Goal: Task Accomplishment & Management: Complete application form

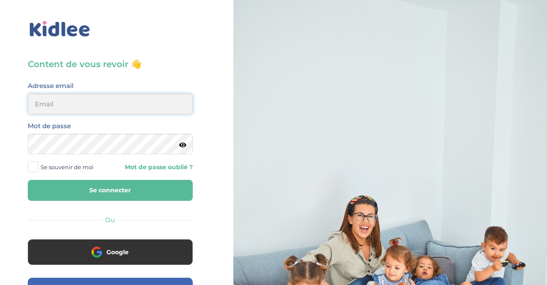
click at [160, 105] on input "email" at bounding box center [110, 104] width 165 height 21
type input "mlpetit22@gmail.com"
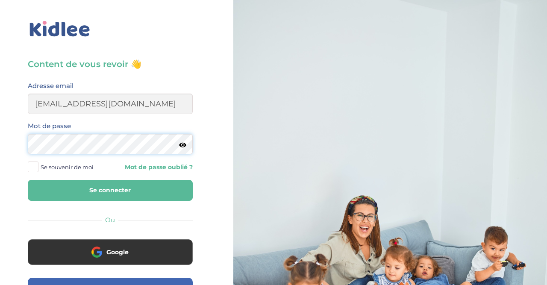
click at [28, 180] on button "Se connecter" at bounding box center [110, 190] width 165 height 21
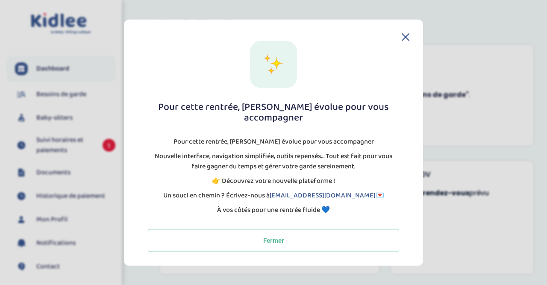
click at [406, 41] on icon at bounding box center [406, 37] width 8 height 8
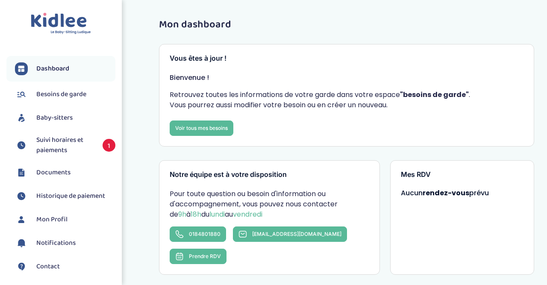
click at [75, 143] on span "Suivi horaires et paiements" at bounding box center [65, 145] width 58 height 21
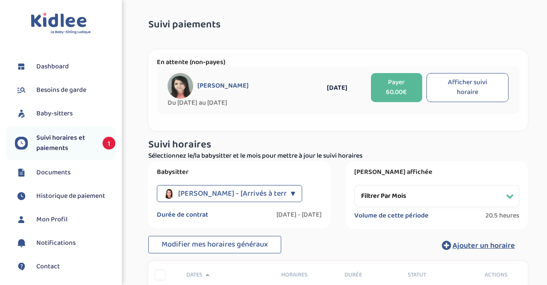
select select "août 2024"
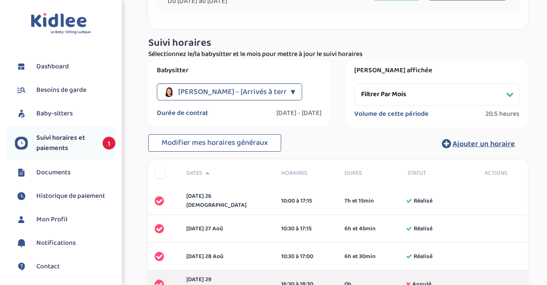
click at [65, 67] on span "Dashboard" at bounding box center [52, 67] width 32 height 10
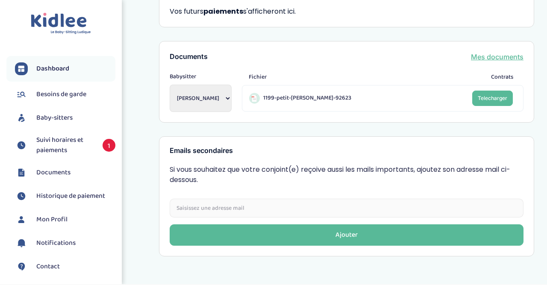
scroll to position [316, 0]
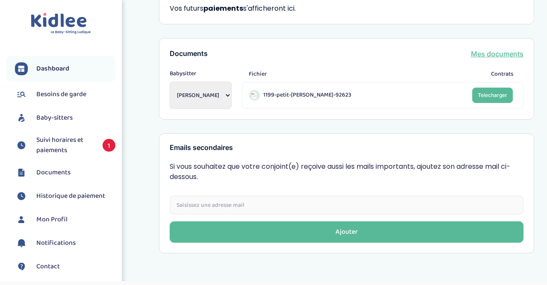
click at [58, 117] on span "Baby-sitters" at bounding box center [54, 118] width 36 height 10
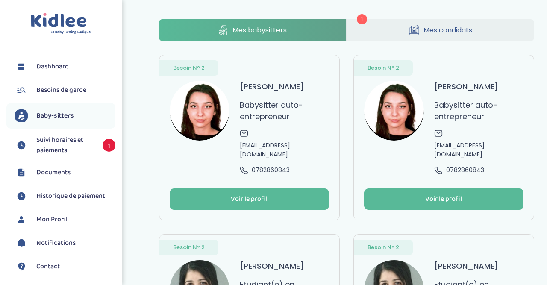
click at [60, 144] on span "Suivi horaires et paiements" at bounding box center [65, 145] width 58 height 21
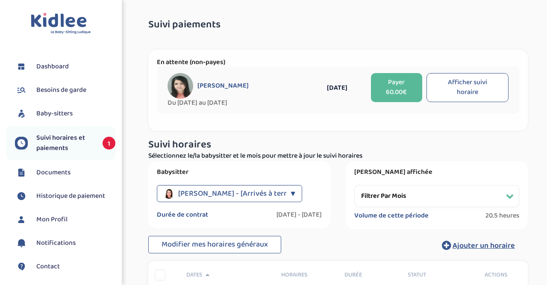
select select "août 2024"
click at [61, 170] on span "Documents" at bounding box center [53, 173] width 34 height 10
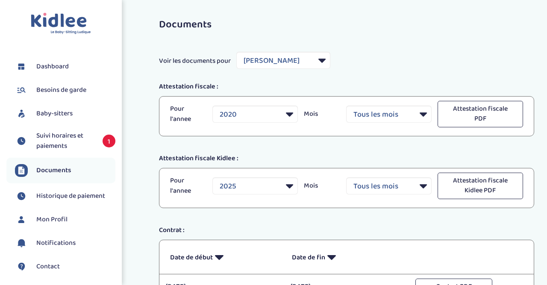
select select "7789"
select select "2020"
click at [56, 218] on span "Mon Profil" at bounding box center [51, 220] width 31 height 10
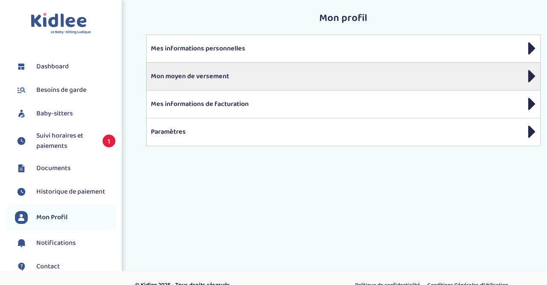
click at [349, 69] on div "Mon moyen de versement" at bounding box center [343, 76] width 394 height 28
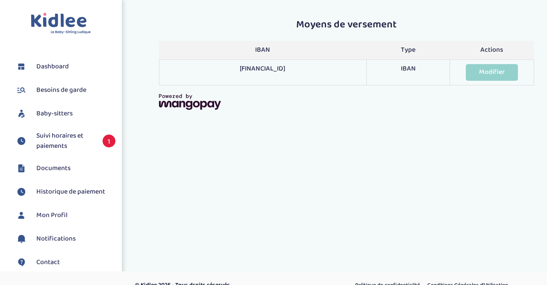
click at [75, 88] on span "Besoins de garde" at bounding box center [61, 90] width 50 height 10
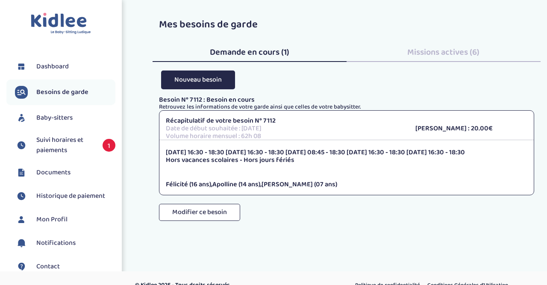
click at [65, 119] on span "Baby-sitters" at bounding box center [54, 118] width 36 height 10
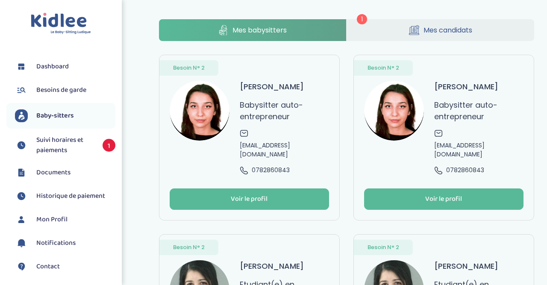
click at [432, 30] on span "Mes candidats" at bounding box center [447, 30] width 49 height 11
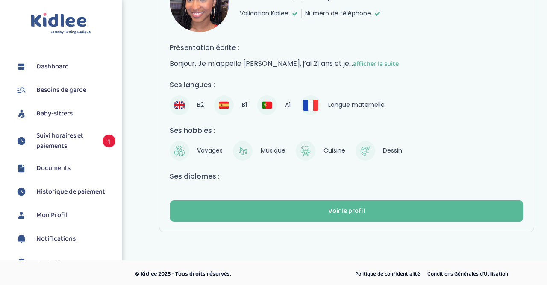
scroll to position [109, 0]
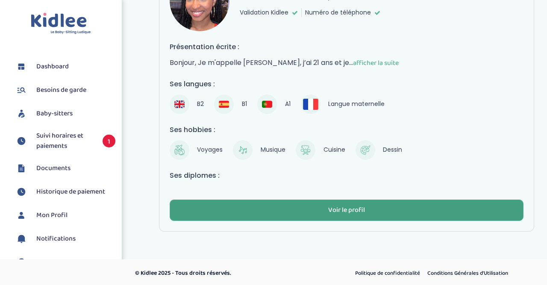
click at [384, 208] on button "Voir le profil" at bounding box center [347, 210] width 354 height 21
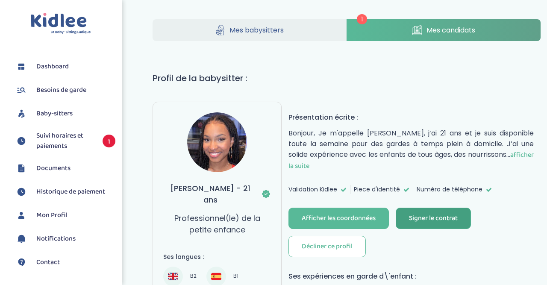
click at [415, 214] on div "Signer le contrat" at bounding box center [433, 219] width 49 height 10
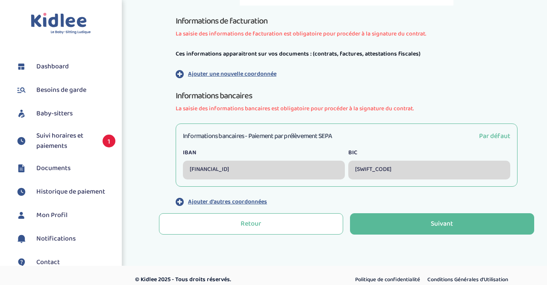
scroll to position [250, 0]
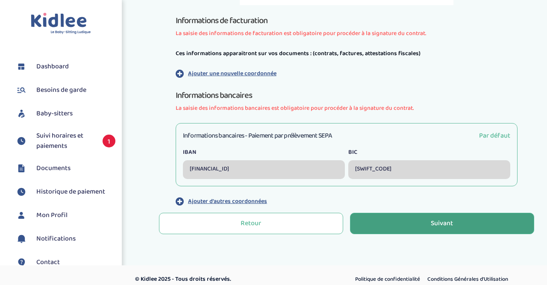
click at [480, 220] on button "Suivant" at bounding box center [442, 223] width 184 height 21
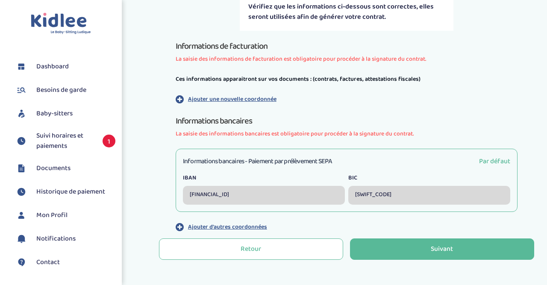
scroll to position [242, 0]
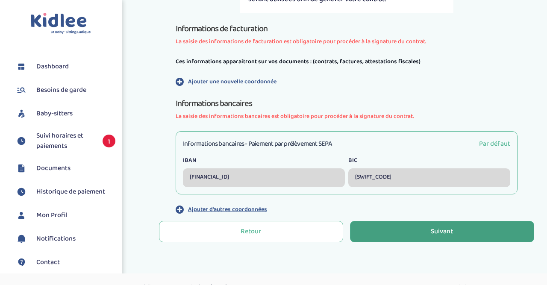
click at [466, 230] on button "Suivant" at bounding box center [442, 231] width 184 height 21
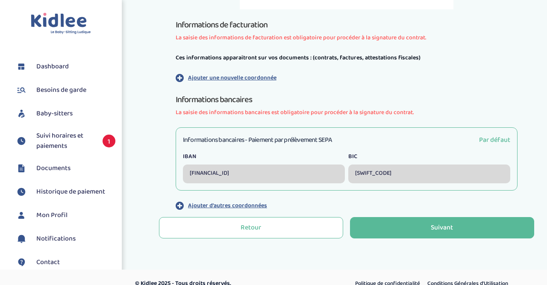
scroll to position [247, 0]
click at [498, 138] on span "Par défaut" at bounding box center [494, 139] width 31 height 11
click at [310, 174] on div "FR7630003033800005068096720" at bounding box center [264, 173] width 162 height 19
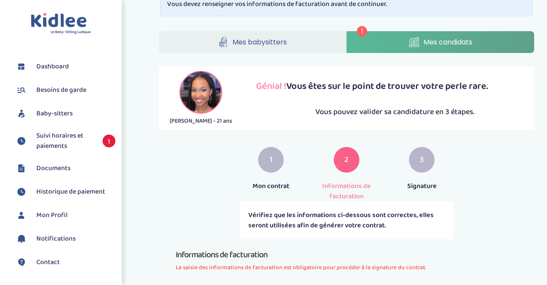
scroll to position [18, 0]
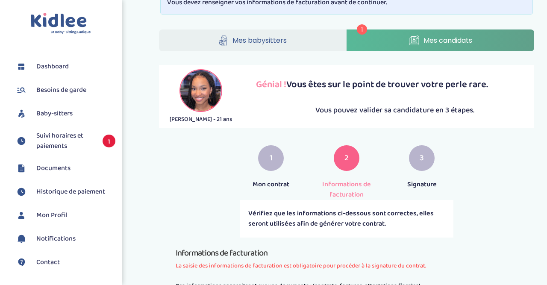
click at [425, 160] on div "3" at bounding box center [422, 158] width 26 height 26
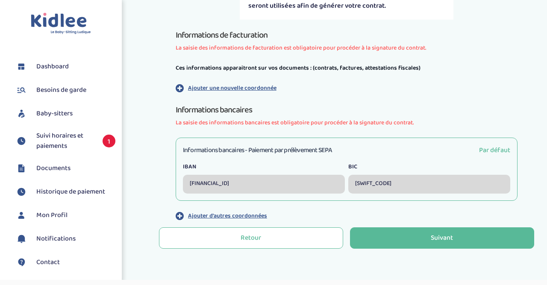
scroll to position [238, 0]
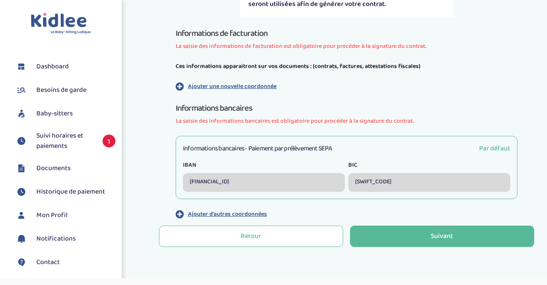
click at [401, 185] on div "SOGEFRPP" at bounding box center [429, 182] width 162 height 19
click at [309, 140] on div "Informations bancaires - Paiement par prélèvement SEPA Par défaut IBAN FR763000…" at bounding box center [347, 167] width 342 height 63
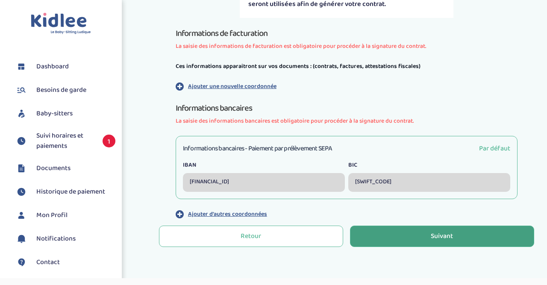
click at [388, 232] on button "Suivant" at bounding box center [442, 236] width 184 height 21
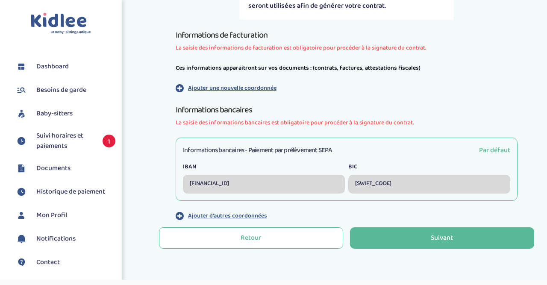
scroll to position [258, 0]
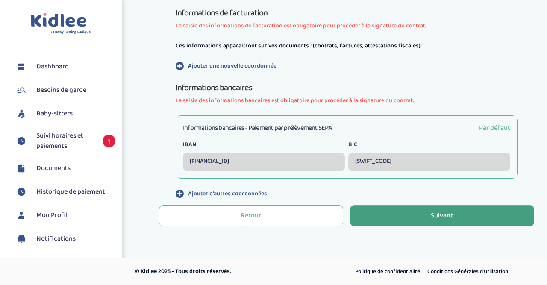
click at [421, 215] on button "Suivant" at bounding box center [442, 215] width 184 height 21
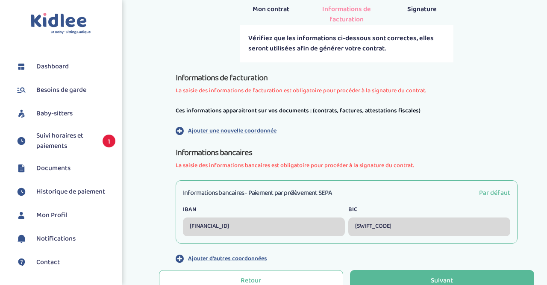
scroll to position [203, 0]
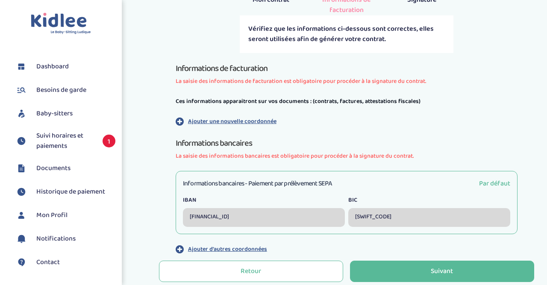
click at [253, 246] on p "Ajouter d'autres coordonnées" at bounding box center [227, 249] width 79 height 9
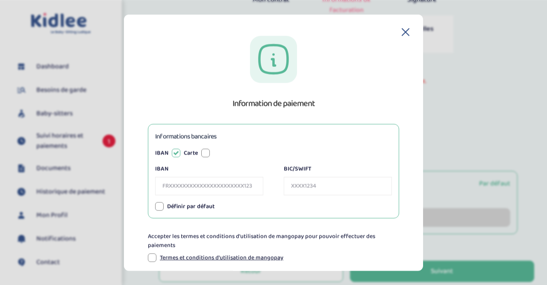
click at [403, 33] on icon at bounding box center [406, 32] width 8 height 8
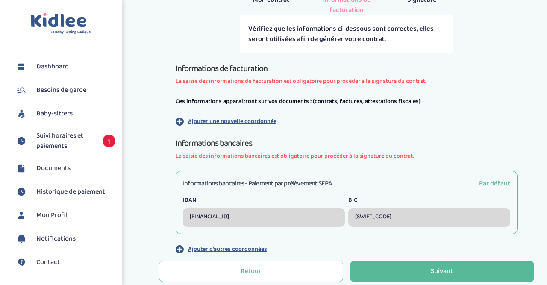
click at [251, 120] on p "Ajouter une nouvelle coordonnée" at bounding box center [232, 121] width 88 height 9
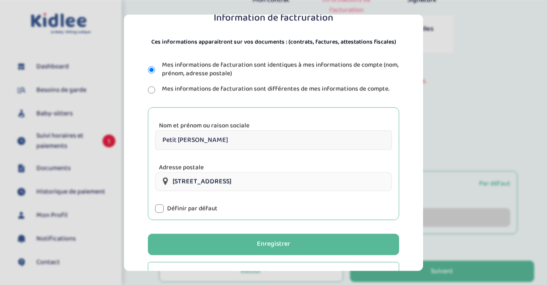
scroll to position [111, 0]
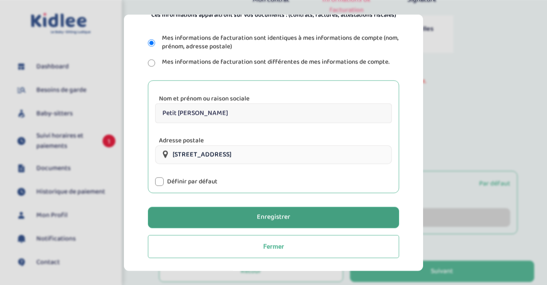
click at [291, 218] on button "Enregistrer" at bounding box center [273, 217] width 251 height 21
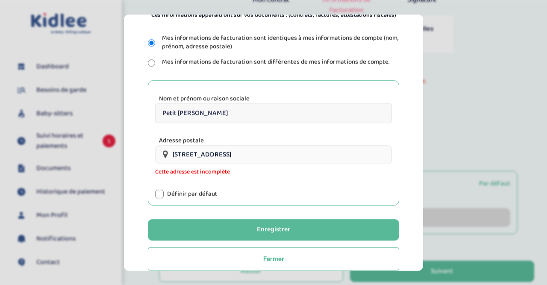
click at [159, 193] on div at bounding box center [159, 194] width 9 height 9
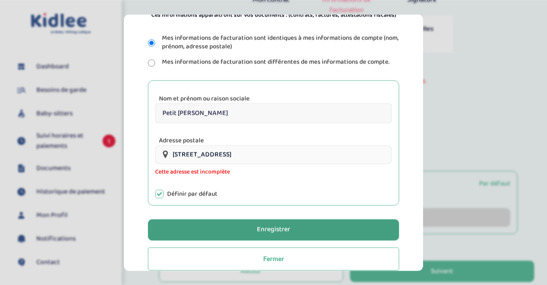
click at [237, 230] on button "Enregistrer" at bounding box center [273, 229] width 251 height 21
click at [255, 229] on button "Enregistrer" at bounding box center [273, 229] width 251 height 21
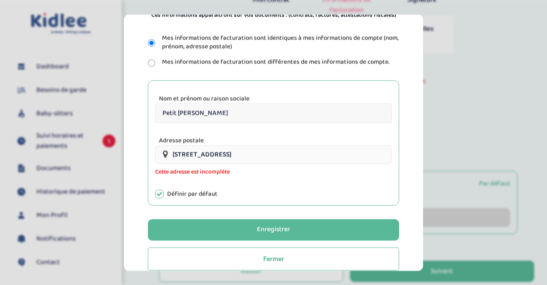
click at [234, 153] on input "148 Rue du Château, Boulogne-Billancourt, France" at bounding box center [273, 154] width 237 height 19
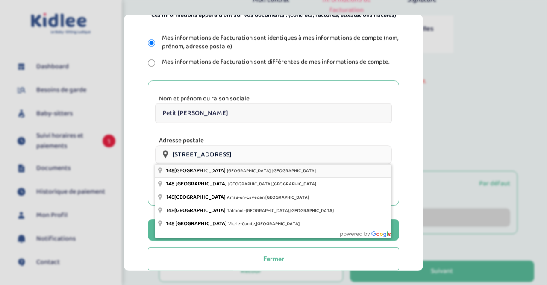
type input "148 Rue du Château, Boulogne-Billancourt, France"
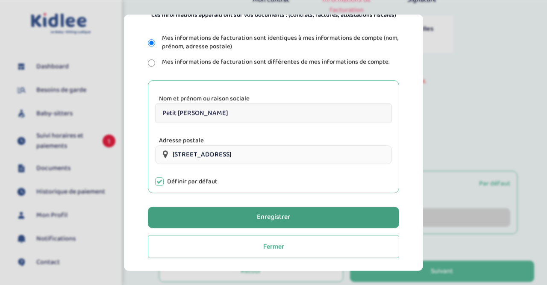
click at [249, 213] on button "Enregistrer" at bounding box center [273, 217] width 251 height 21
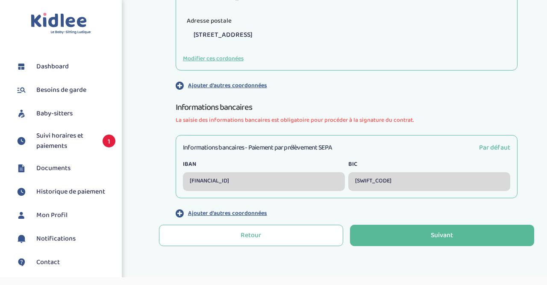
scroll to position [381, 0]
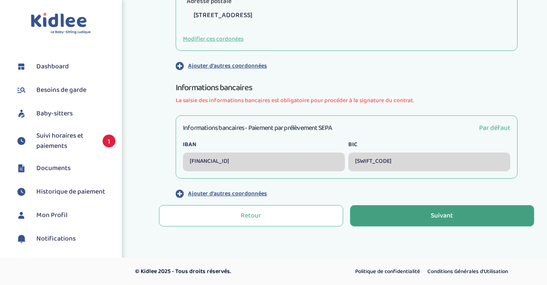
click at [464, 214] on button "Suivant" at bounding box center [442, 215] width 184 height 21
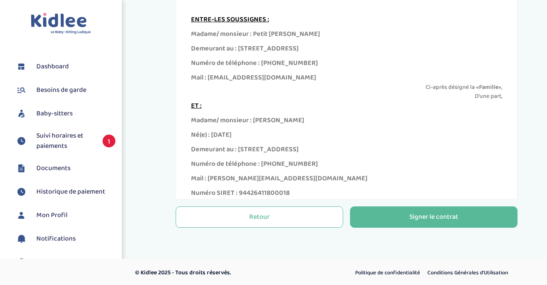
scroll to position [305, 0]
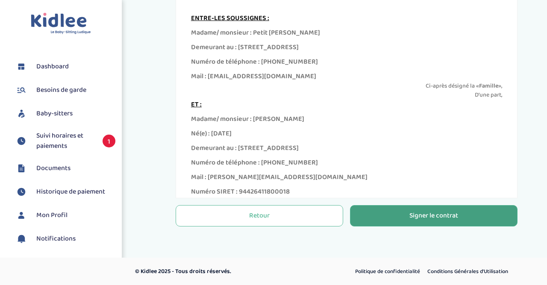
click at [447, 217] on div "Signer le contrat" at bounding box center [433, 216] width 49 height 10
